Goal: Information Seeking & Learning: Check status

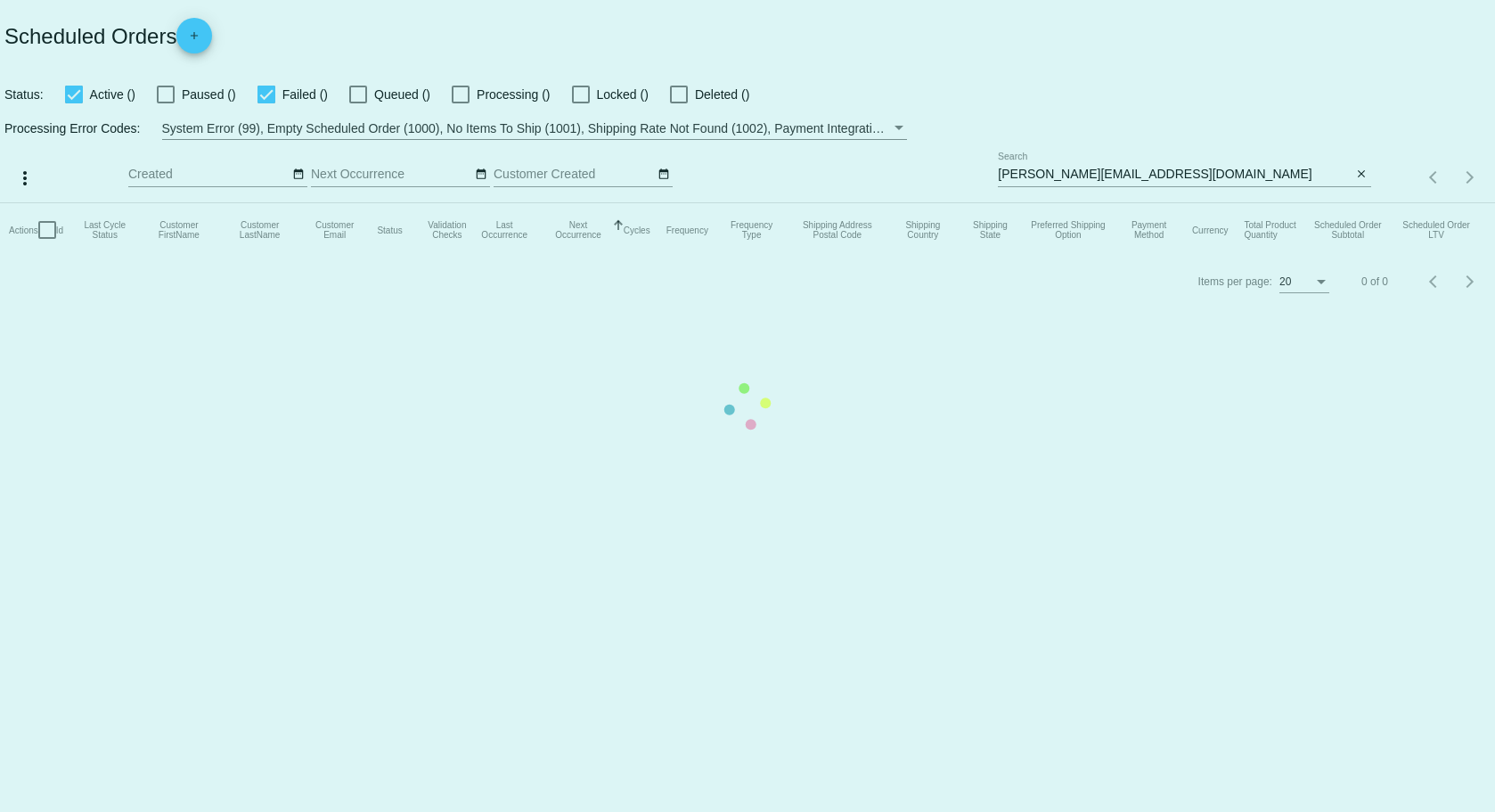
click at [1355, 203] on mat-table "Actions Id Last Cycle Status Customer FirstName Customer LastName Customer Emai…" at bounding box center [748, 230] width 1495 height 54
click at [1369, 203] on mat-table "Actions Id Last Cycle Status Customer FirstName Customer LastName Customer Emai…" at bounding box center [748, 230] width 1495 height 54
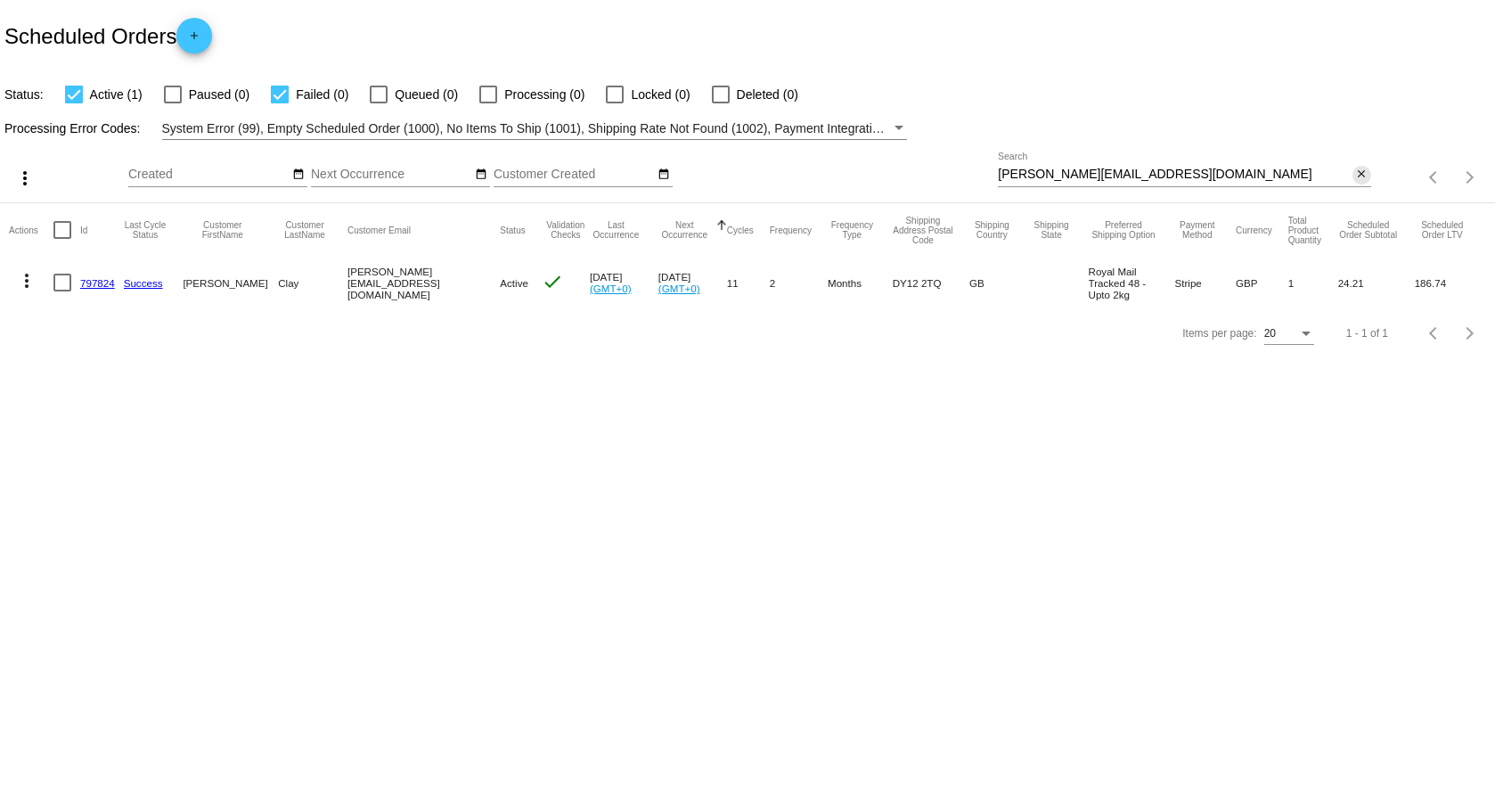
click at [1367, 170] on mat-icon "close" at bounding box center [1362, 174] width 13 height 14
click at [1356, 175] on app-dashboard-scheduled-orders "Scheduled Orders add Status: Active (1) Paused (0) Failed (0) Queued (0) Proces…" at bounding box center [748, 179] width 1495 height 358
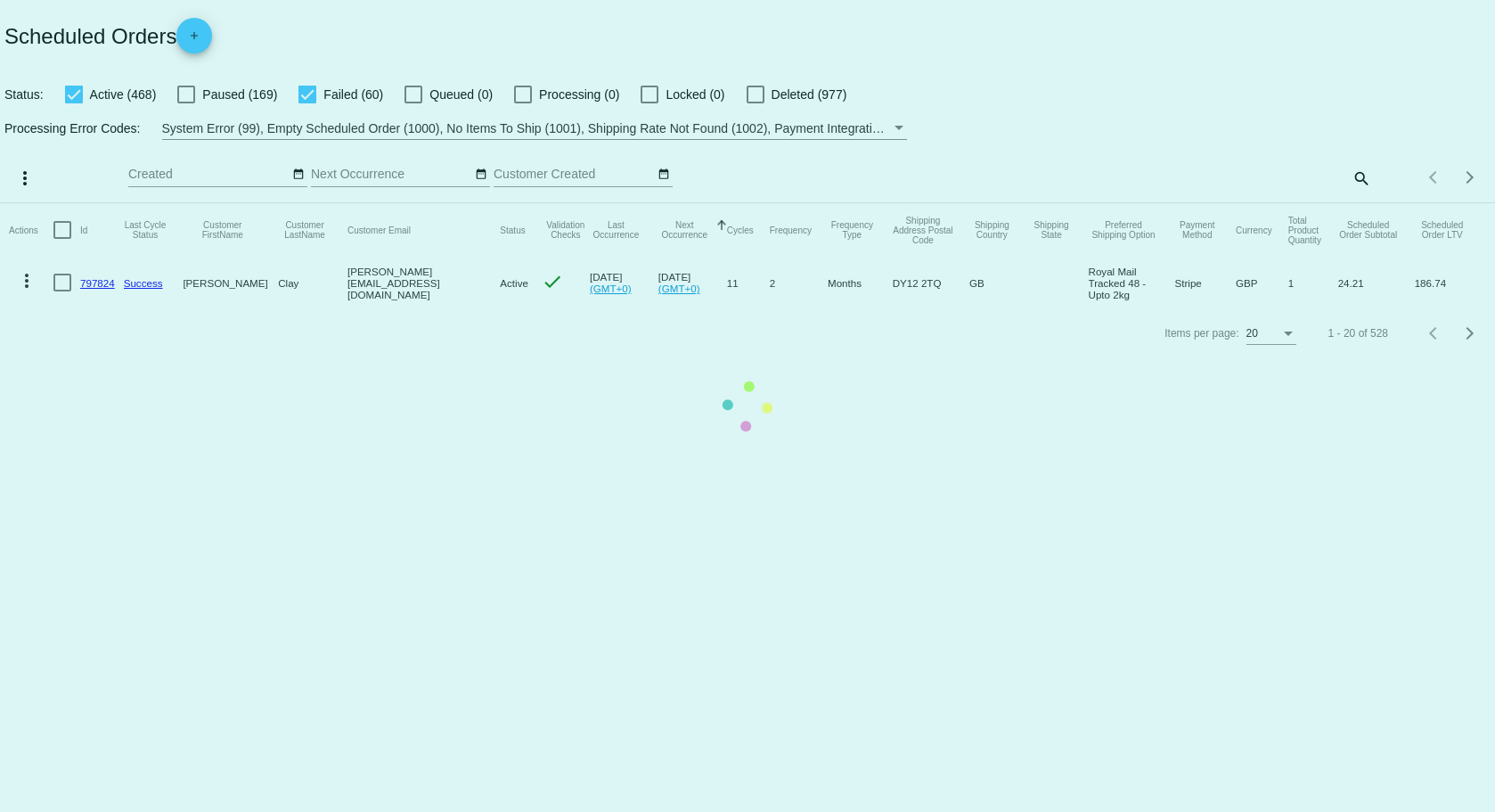
click at [1357, 203] on mat-table "Actions Id Last Cycle Status Customer FirstName Customer LastName Customer Emai…" at bounding box center [748, 256] width 1495 height 105
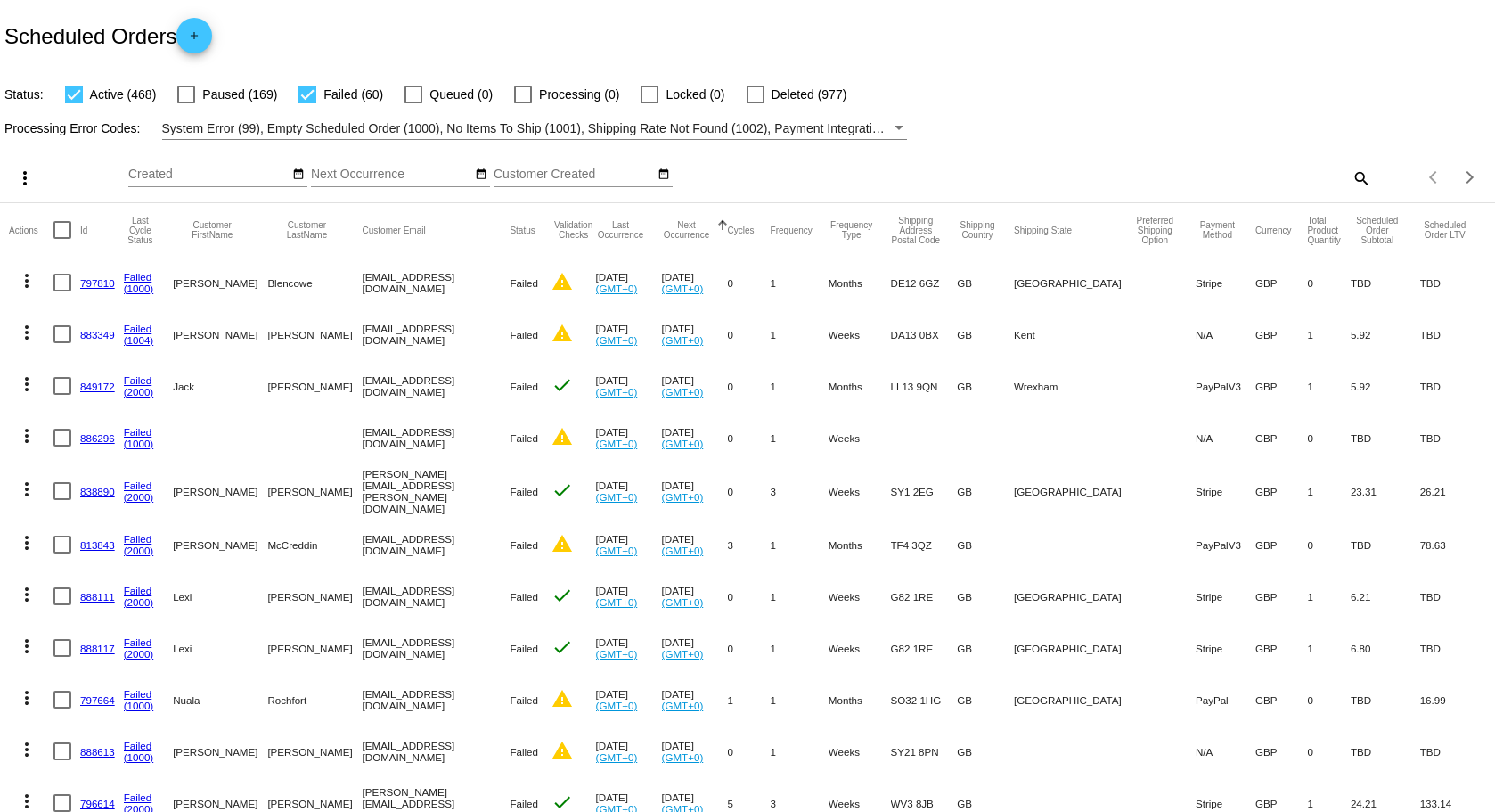
click at [1350, 174] on mat-icon "search" at bounding box center [1360, 178] width 21 height 28
click at [1237, 173] on input "Search" at bounding box center [1185, 174] width 373 height 14
paste input "[EMAIL_ADDRESS][DOMAIN_NAME]"
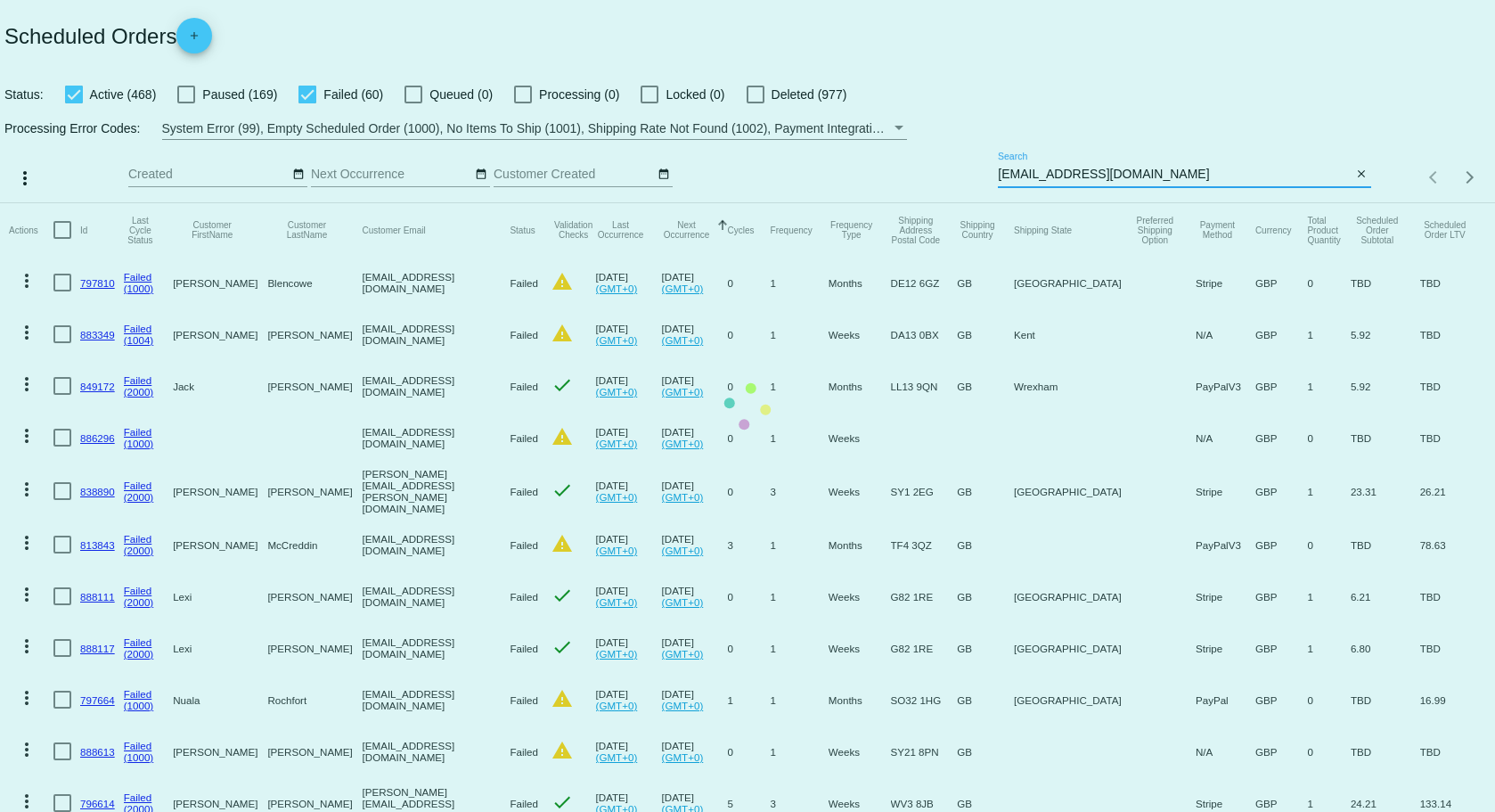
type input "[EMAIL_ADDRESS][DOMAIN_NAME]"
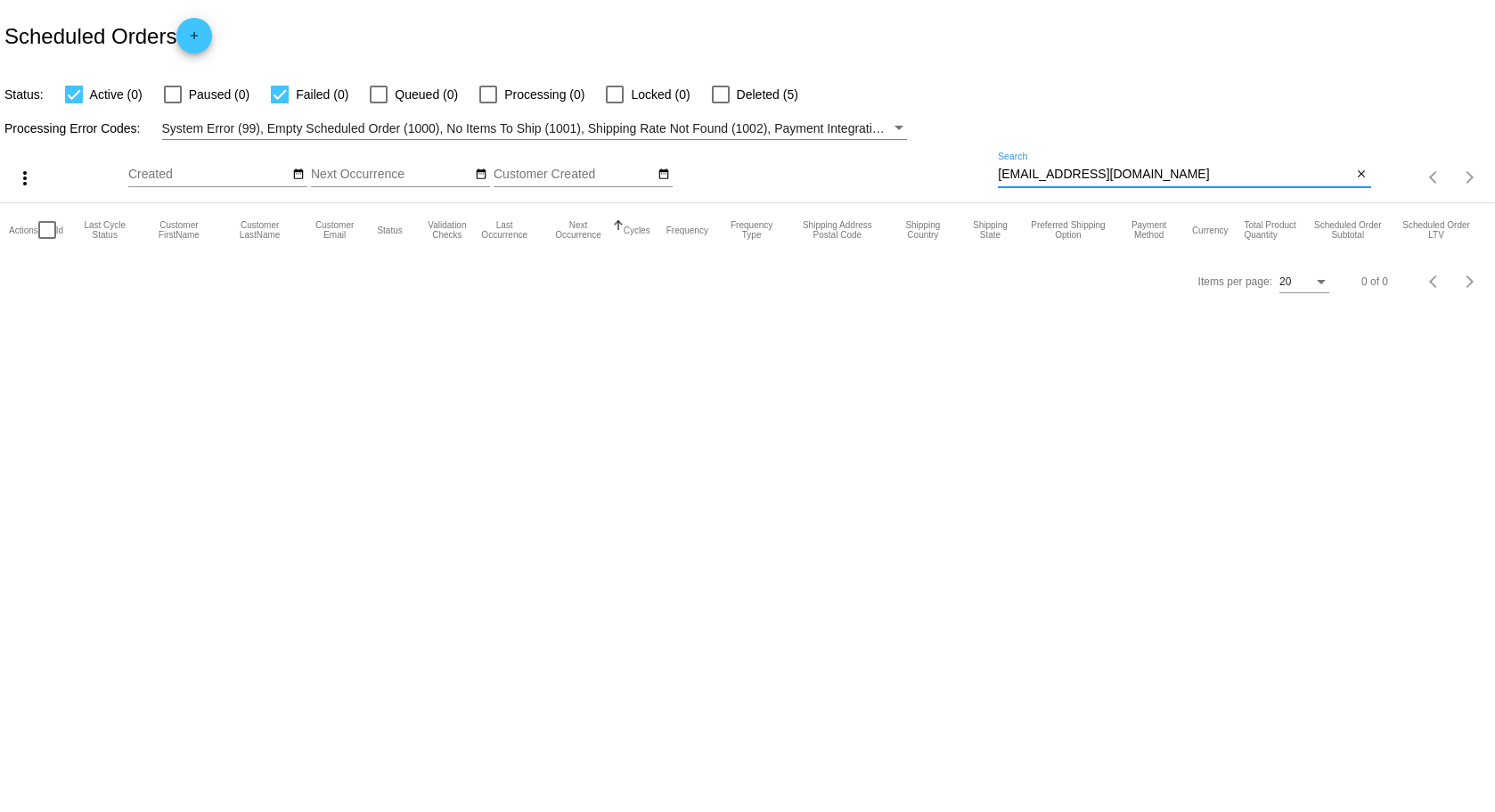
drag, startPoint x: 1166, startPoint y: 169, endPoint x: 988, endPoint y: 161, distance: 178.2
click at [988, 161] on div "more_vert Sep Jan Feb Mar [DATE]" at bounding box center [748, 172] width 1495 height 64
drag, startPoint x: 992, startPoint y: 161, endPoint x: 1000, endPoint y: 169, distance: 11.3
click at [1000, 169] on input "[EMAIL_ADDRESS][DOMAIN_NAME]" at bounding box center [1175, 174] width 353 height 14
